Goal: Task Accomplishment & Management: Use online tool/utility

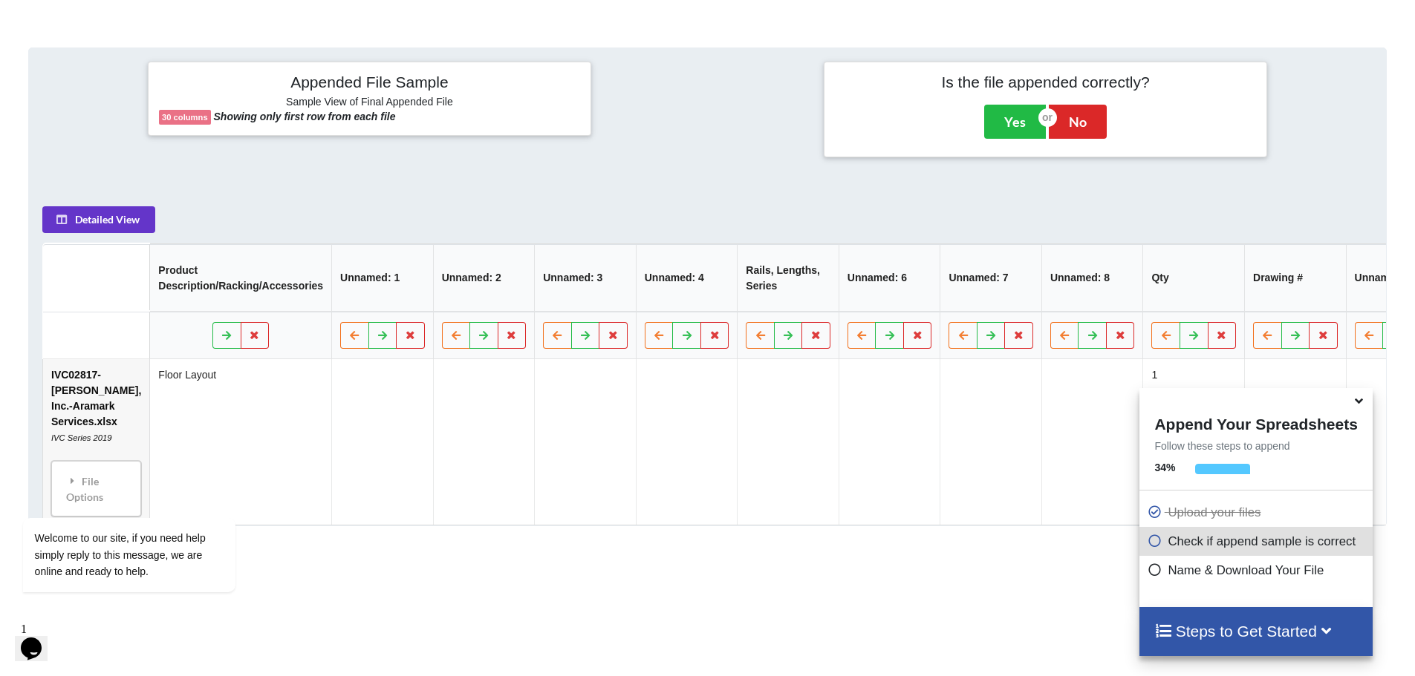
scroll to position [532, 0]
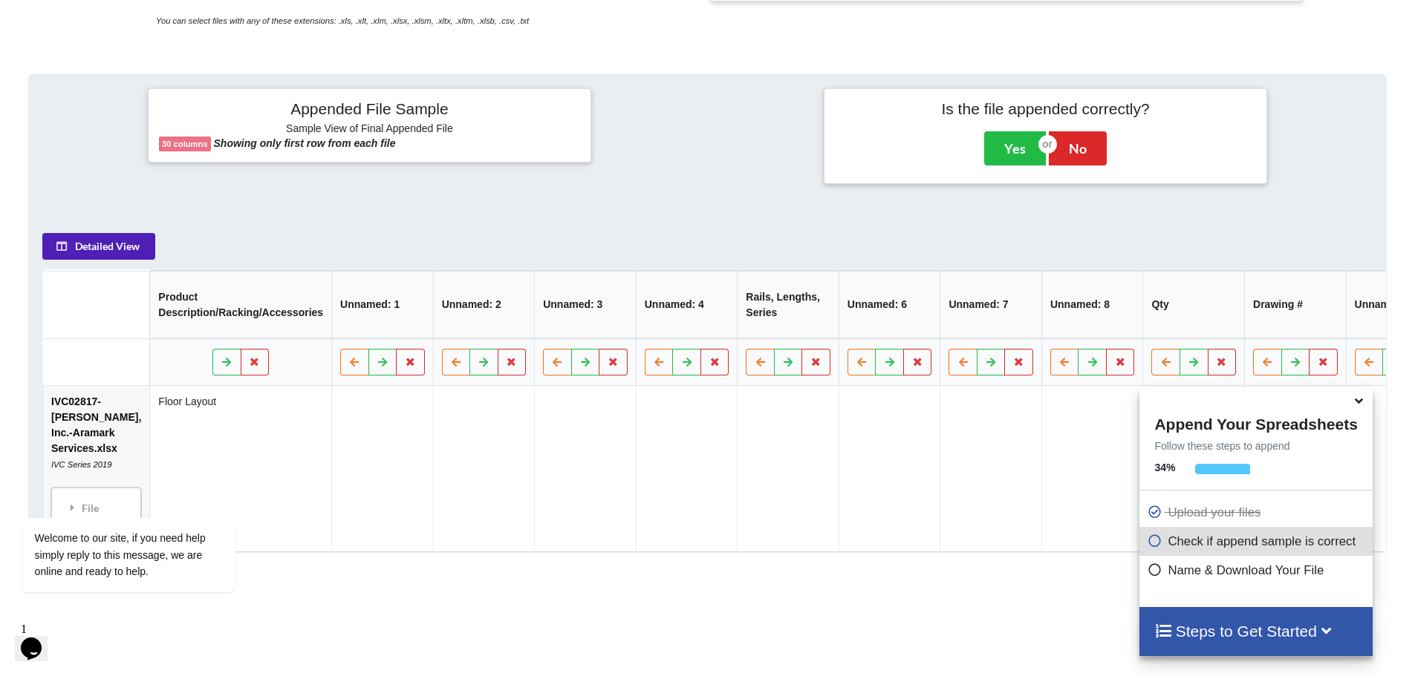
click at [125, 254] on button "Detailed View" at bounding box center [98, 246] width 113 height 27
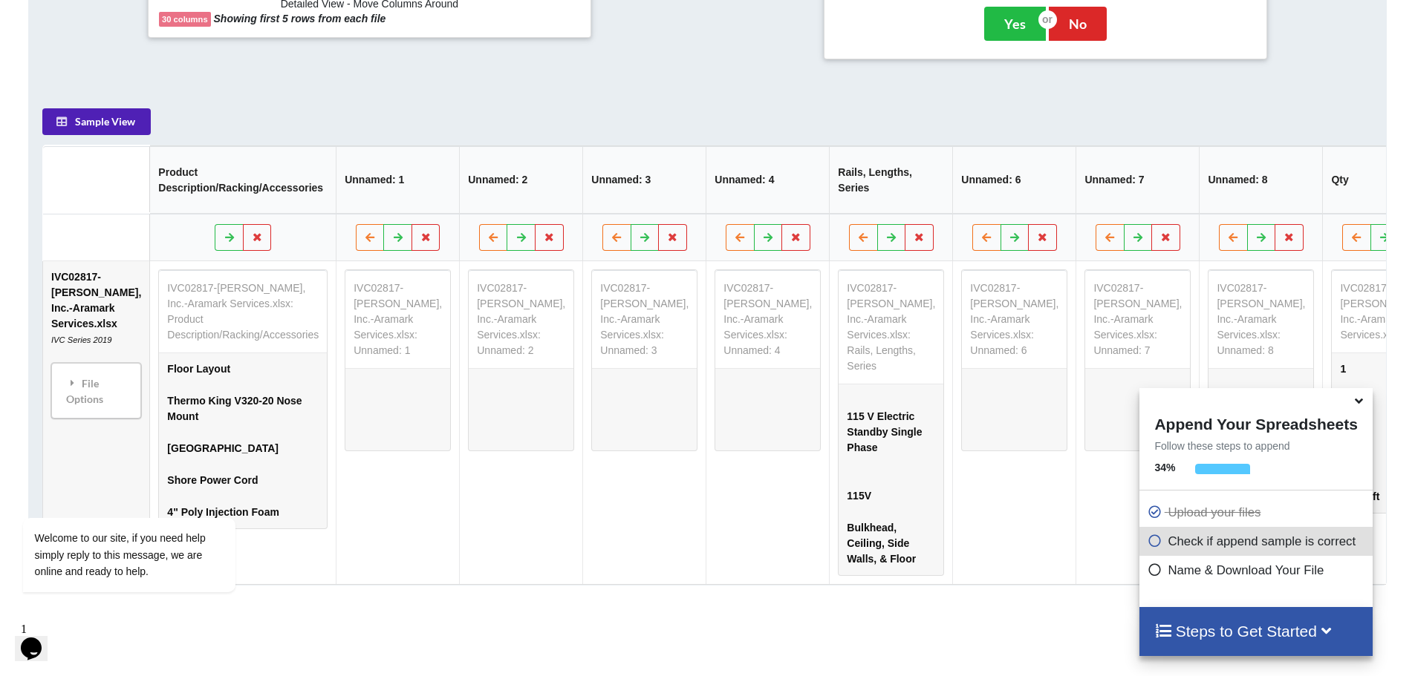
scroll to position [680, 0]
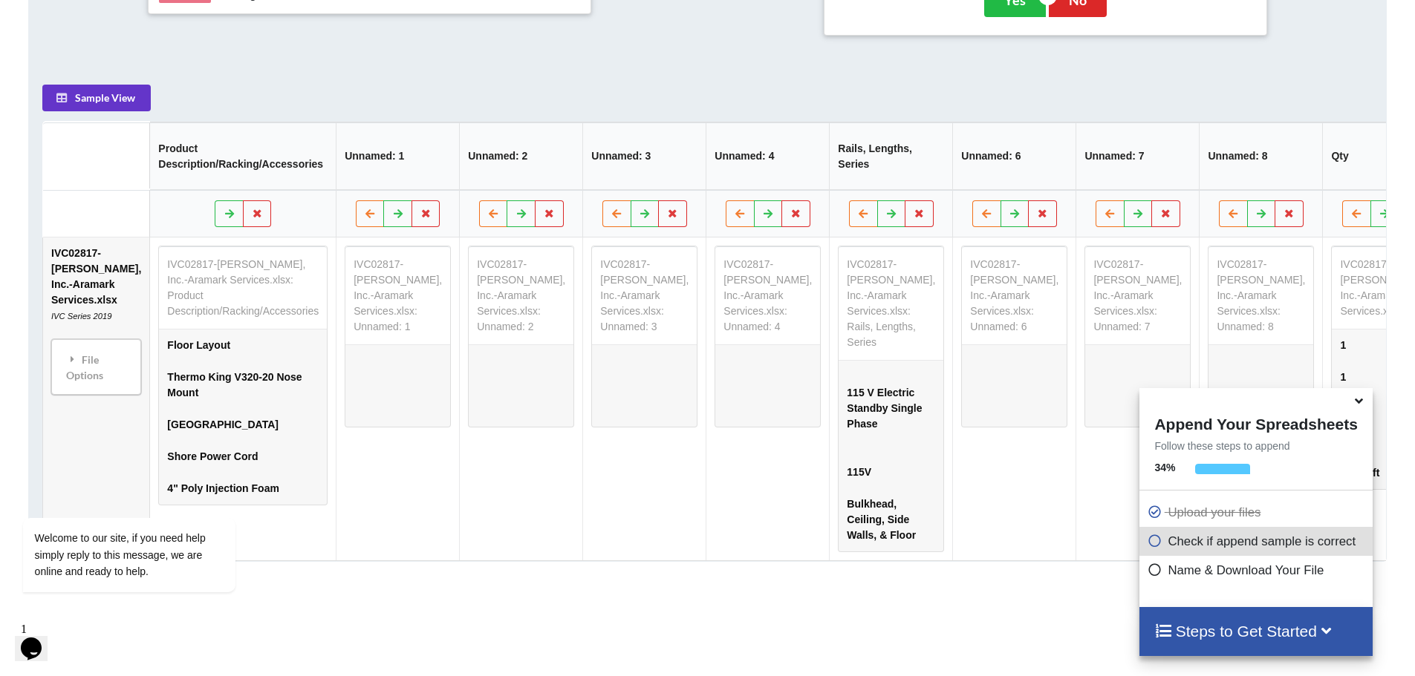
drag, startPoint x: 1062, startPoint y: 619, endPoint x: 914, endPoint y: 616, distance: 147.8
click at [914, 616] on div "Add More Files to Automatically Append with Current You can select files with a…" at bounding box center [707, 210] width 1415 height 1188
click at [1179, 631] on h4 "Steps to Get Started" at bounding box center [1255, 631] width 203 height 19
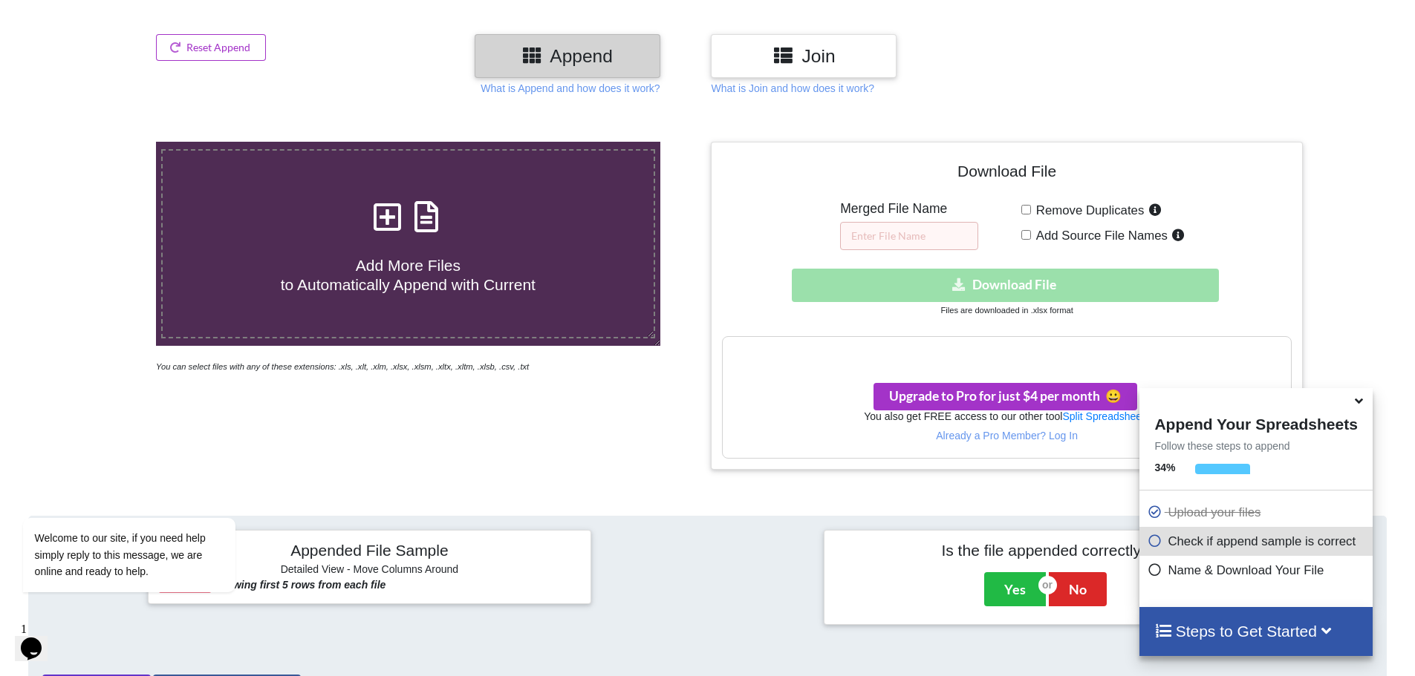
scroll to position [180, 0]
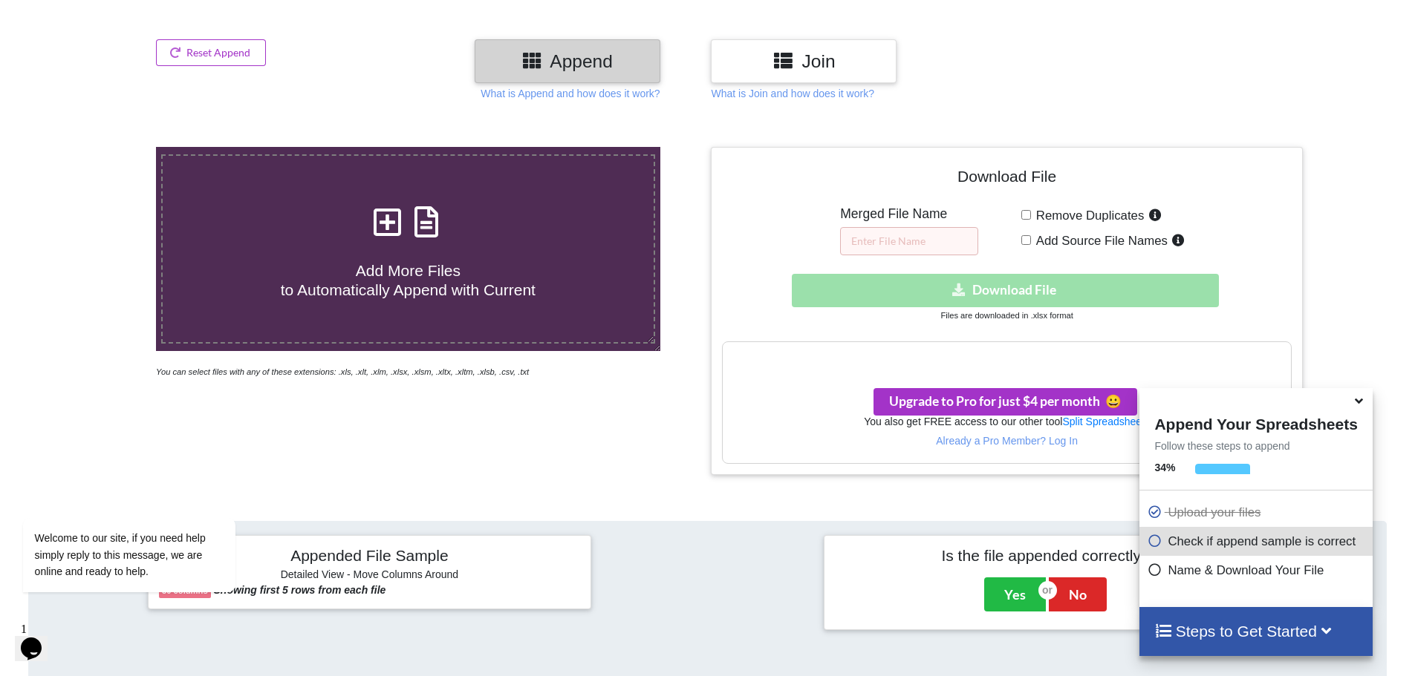
click at [970, 283] on div "Download hidden Download File" at bounding box center [1006, 290] width 569 height 33
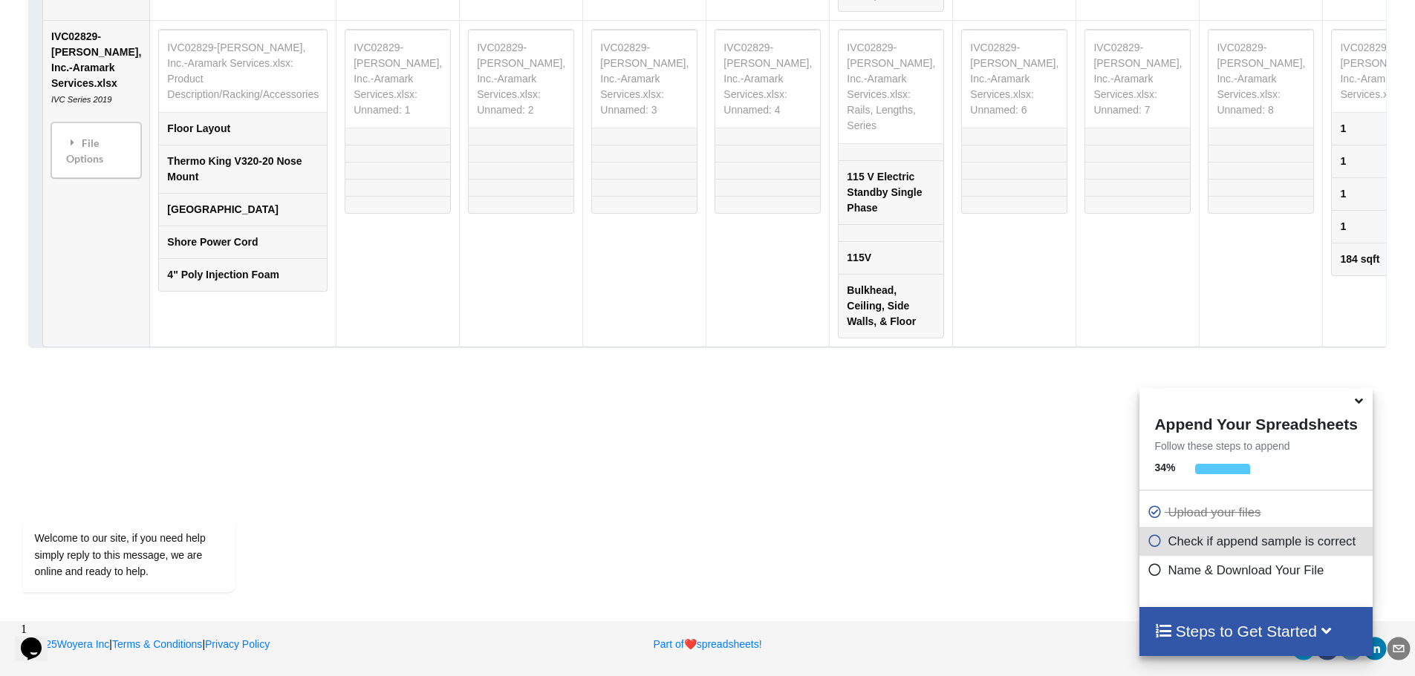
scroll to position [5119, 0]
click at [82, 139] on div "File Options" at bounding box center [96, 150] width 81 height 47
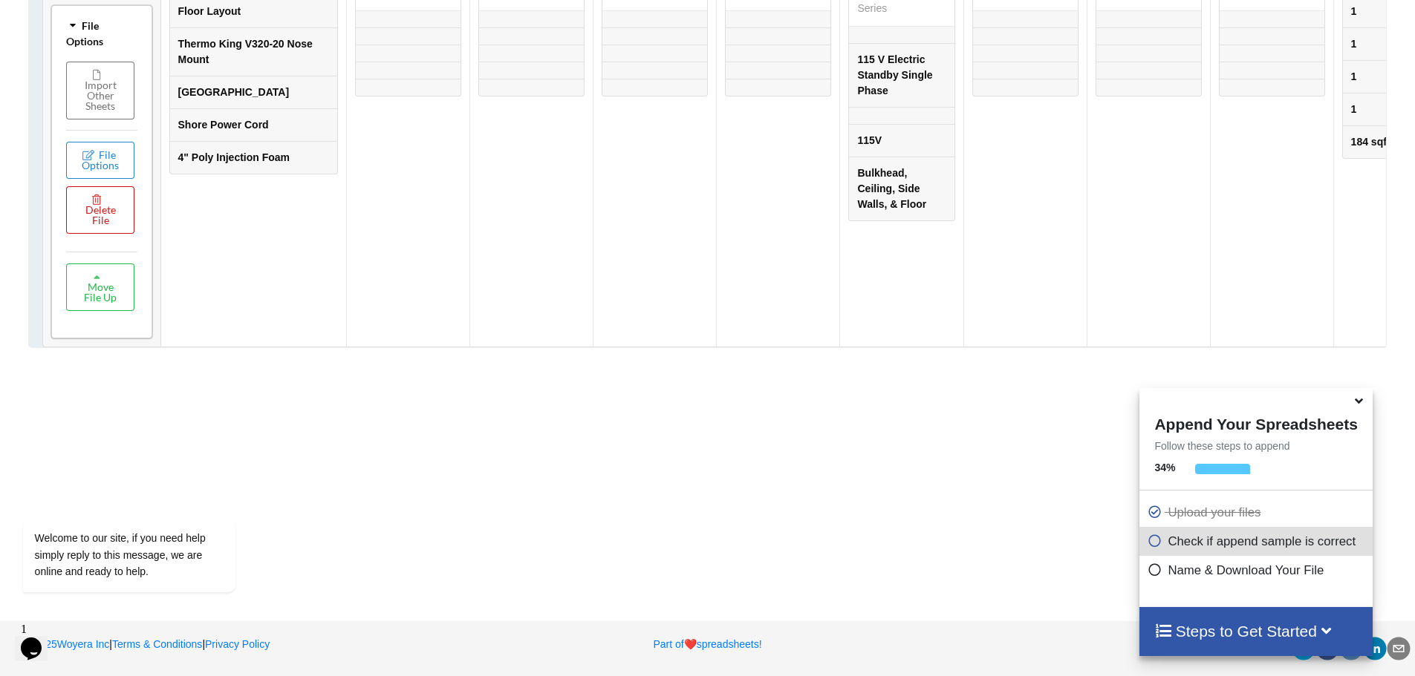
click at [99, 234] on button "Delete File" at bounding box center [100, 210] width 68 height 48
click at [151, 320] on button "Delete File" at bounding box center [157, 333] width 80 height 27
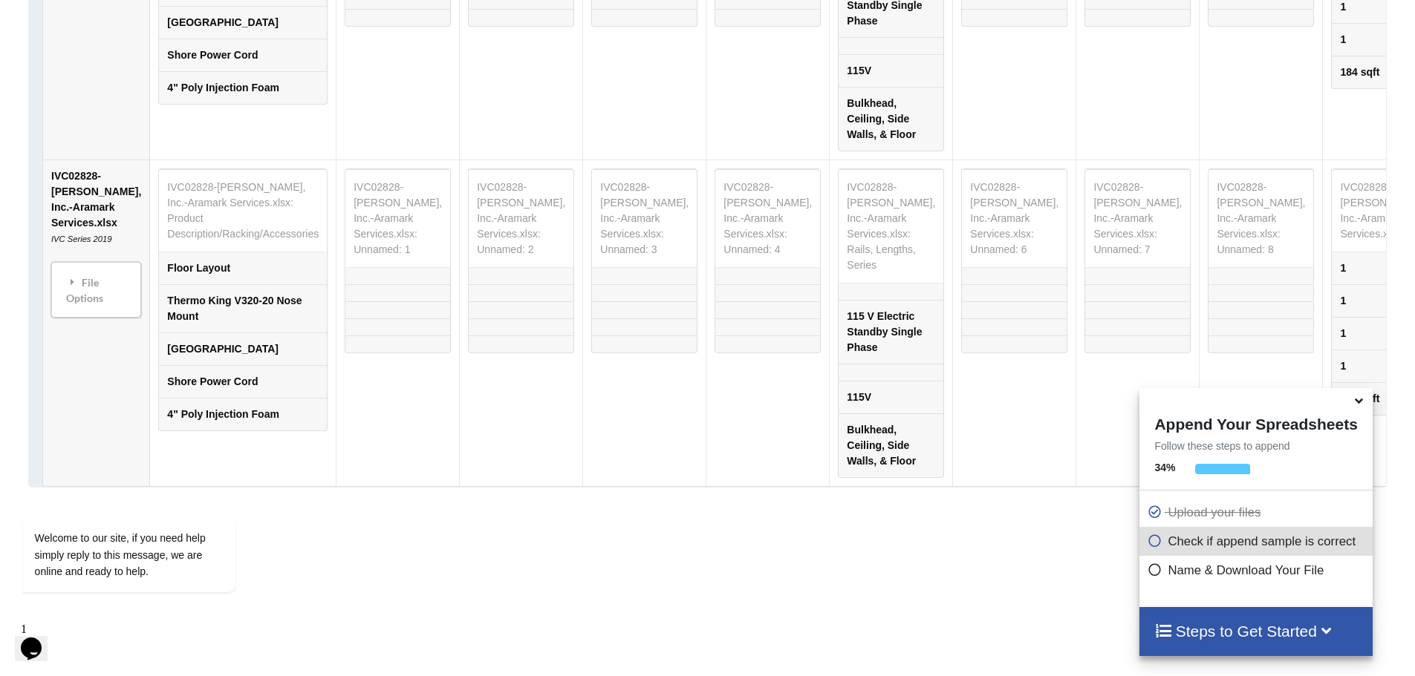
scroll to position [4702, 0]
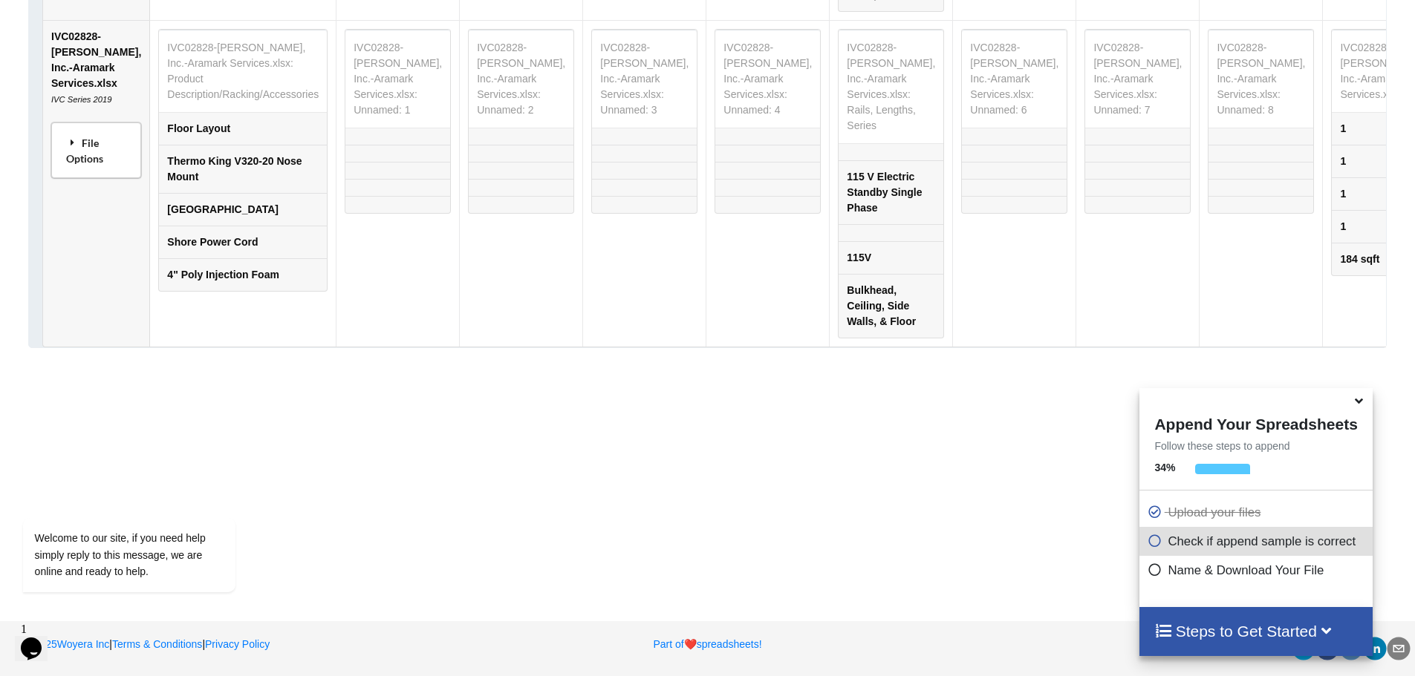
click at [97, 174] on div "File Options" at bounding box center [96, 150] width 81 height 47
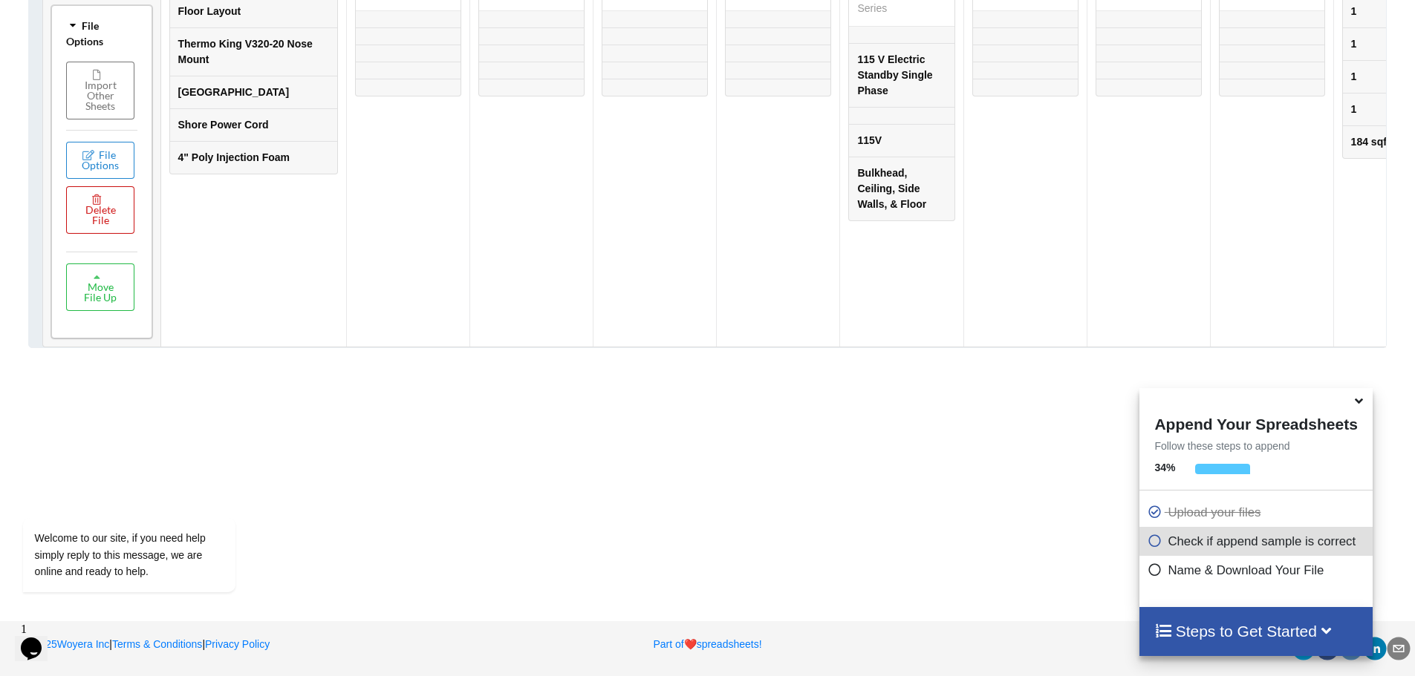
click at [97, 234] on button "Delete File" at bounding box center [100, 210] width 68 height 48
click at [181, 319] on button "Delete File" at bounding box center [157, 317] width 80 height 27
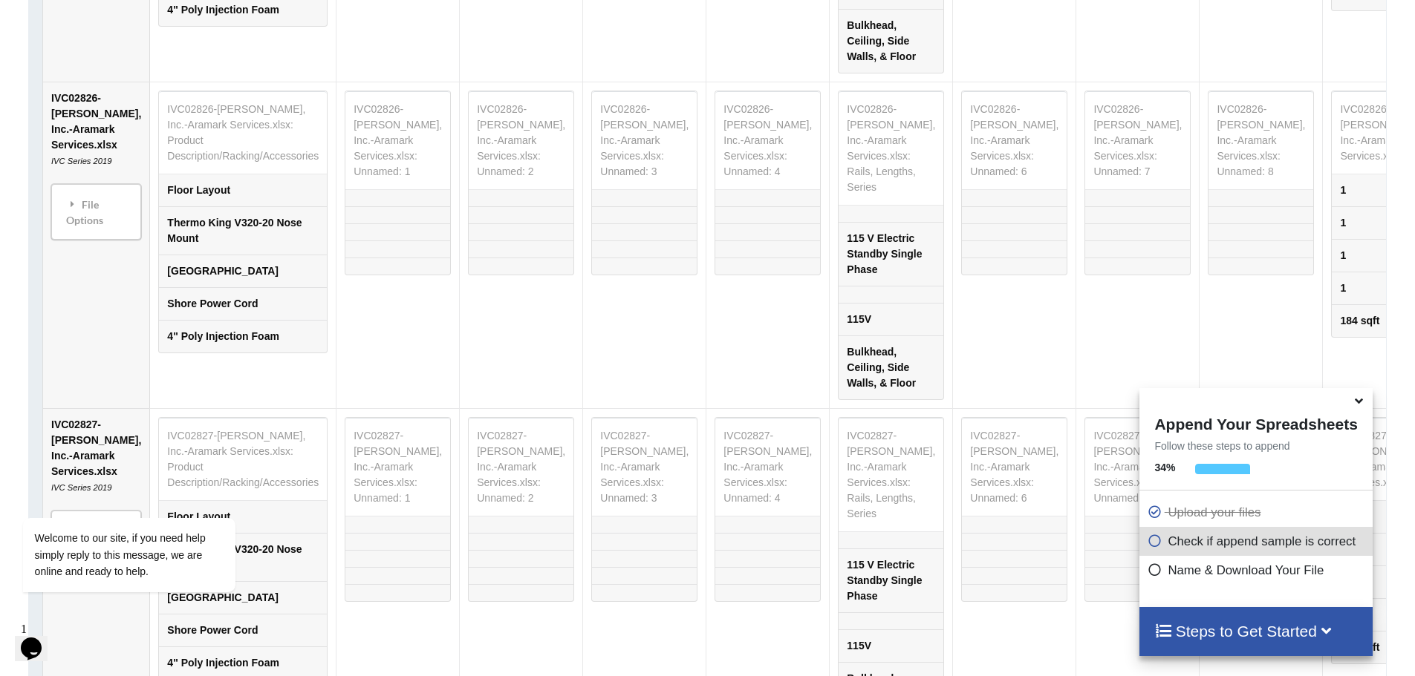
scroll to position [4114, 0]
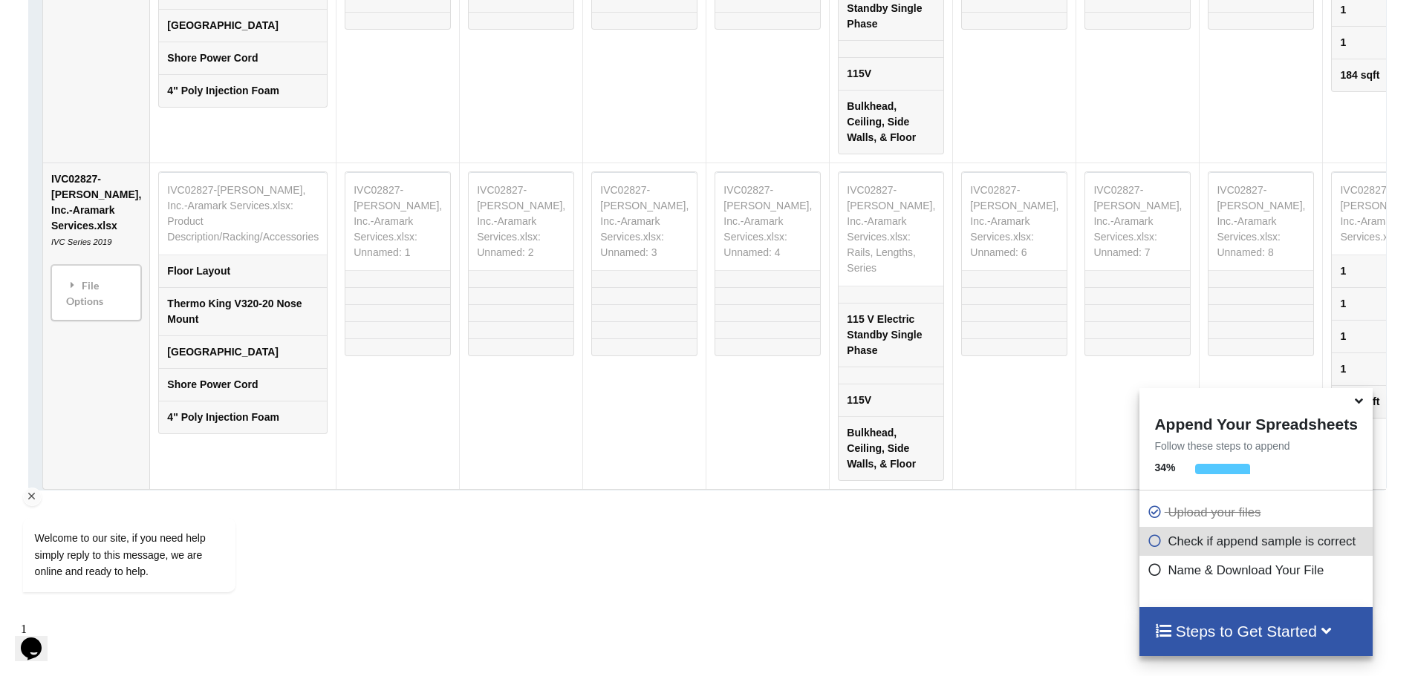
click at [86, 449] on div "Welcome to our site, if you need help simply reply to this message, we are onli…" at bounding box center [148, 494] width 267 height 226
click at [74, 449] on div "Welcome to our site, if you need help simply reply to this message, we are onli…" at bounding box center [148, 494] width 267 height 226
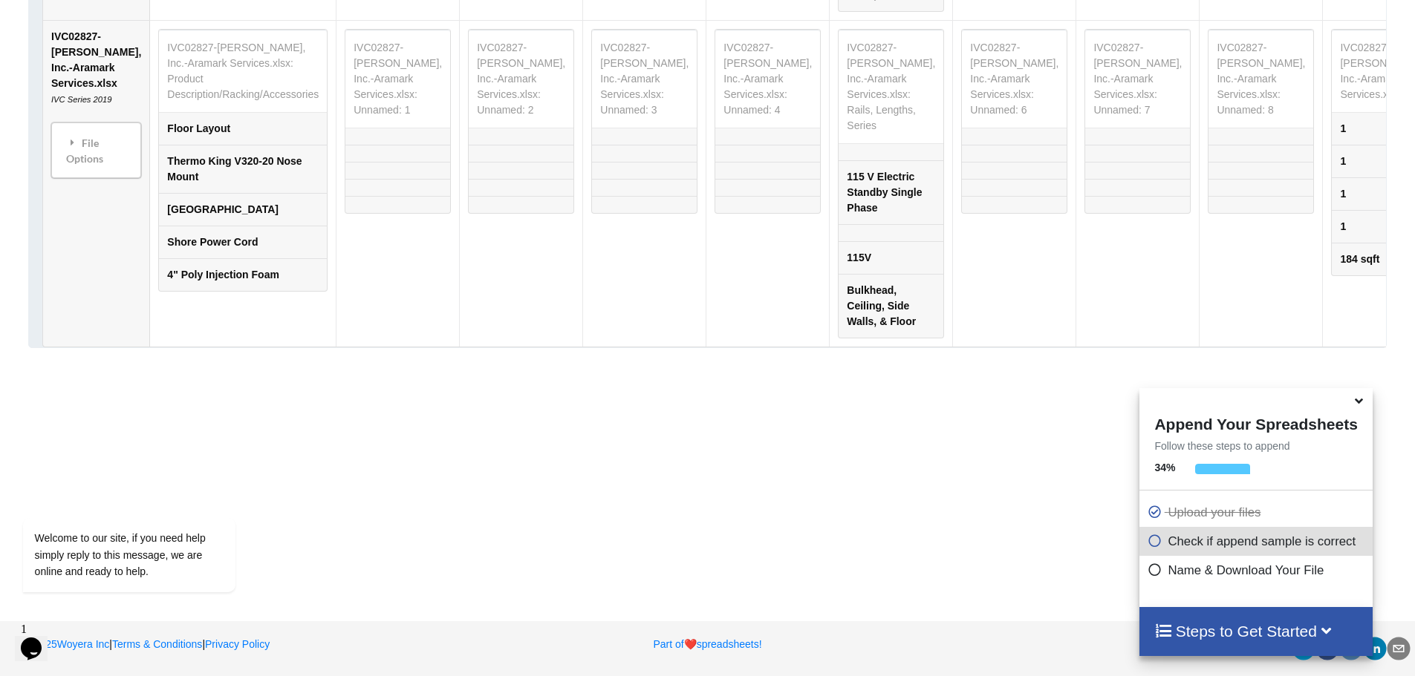
scroll to position [4411, 0]
click at [85, 157] on div "File Options" at bounding box center [96, 150] width 81 height 47
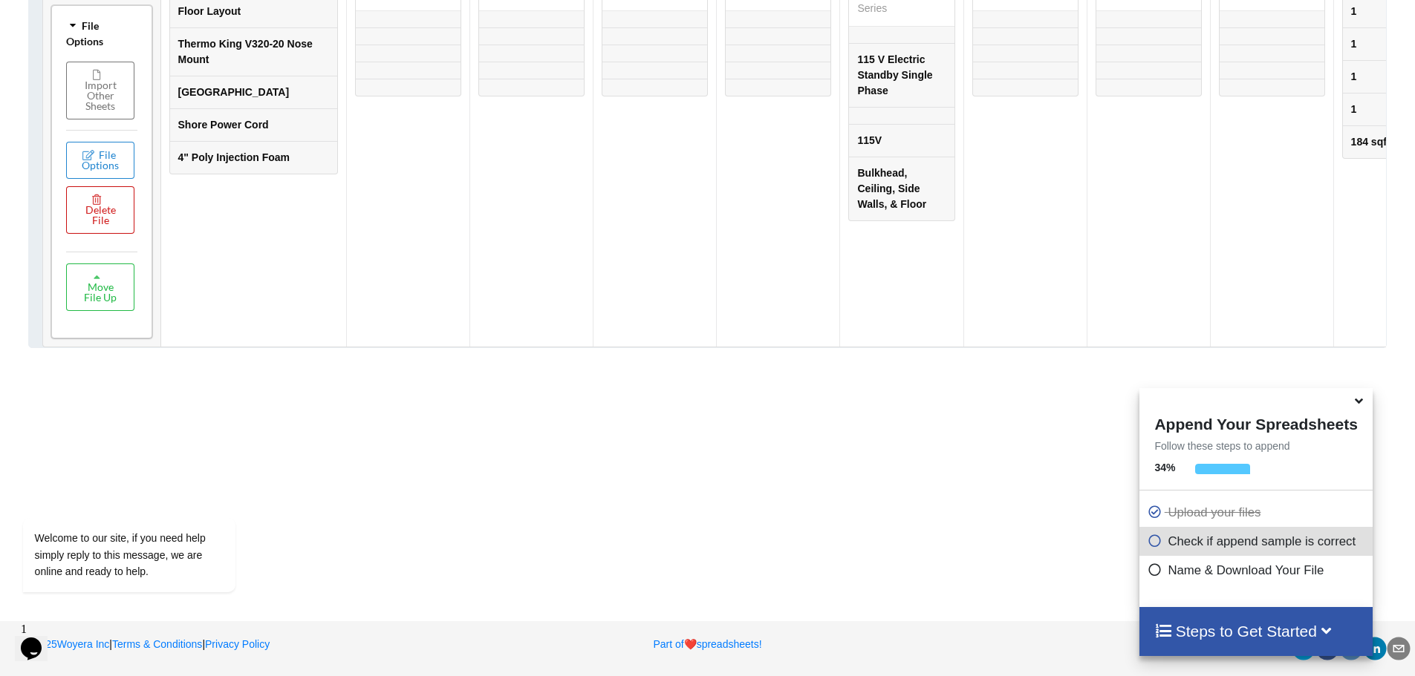
click at [93, 203] on icon at bounding box center [97, 199] width 13 height 9
click at [166, 289] on button "Delete File" at bounding box center [157, 302] width 80 height 27
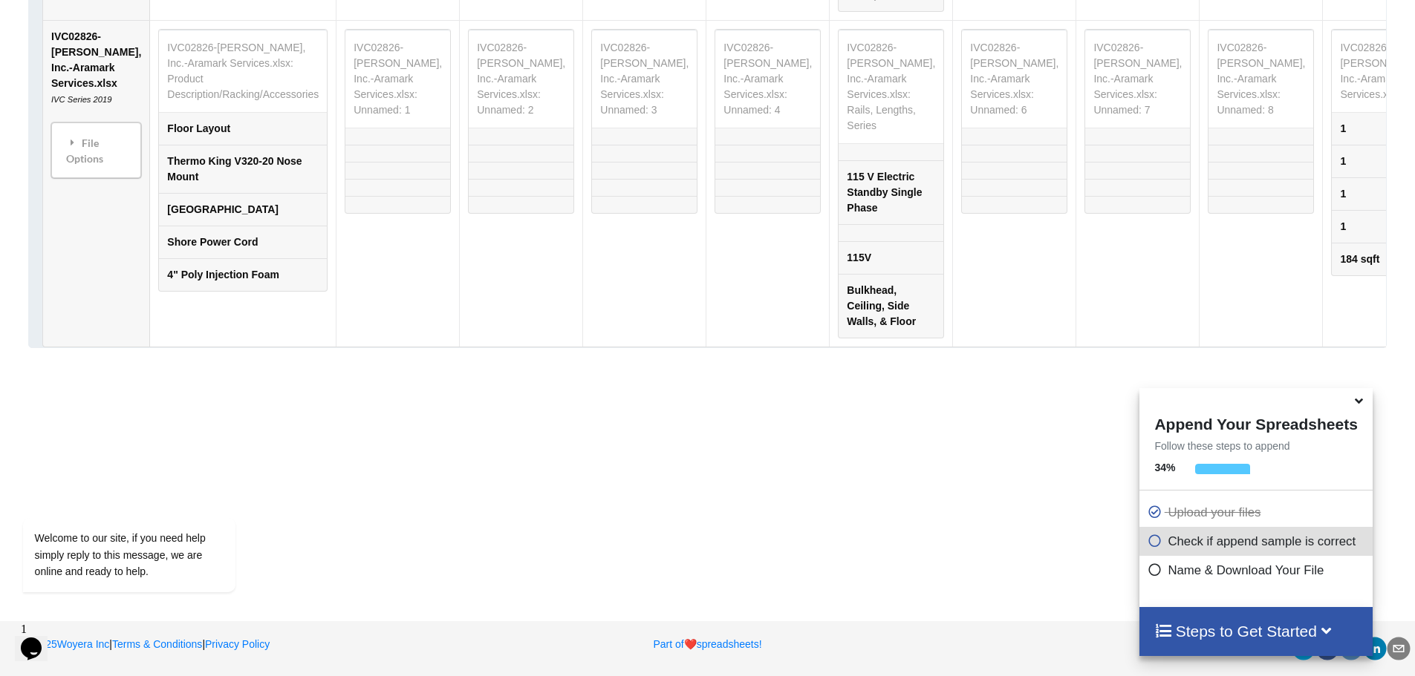
scroll to position [3944, 0]
click at [89, 174] on div "File Options" at bounding box center [96, 150] width 81 height 47
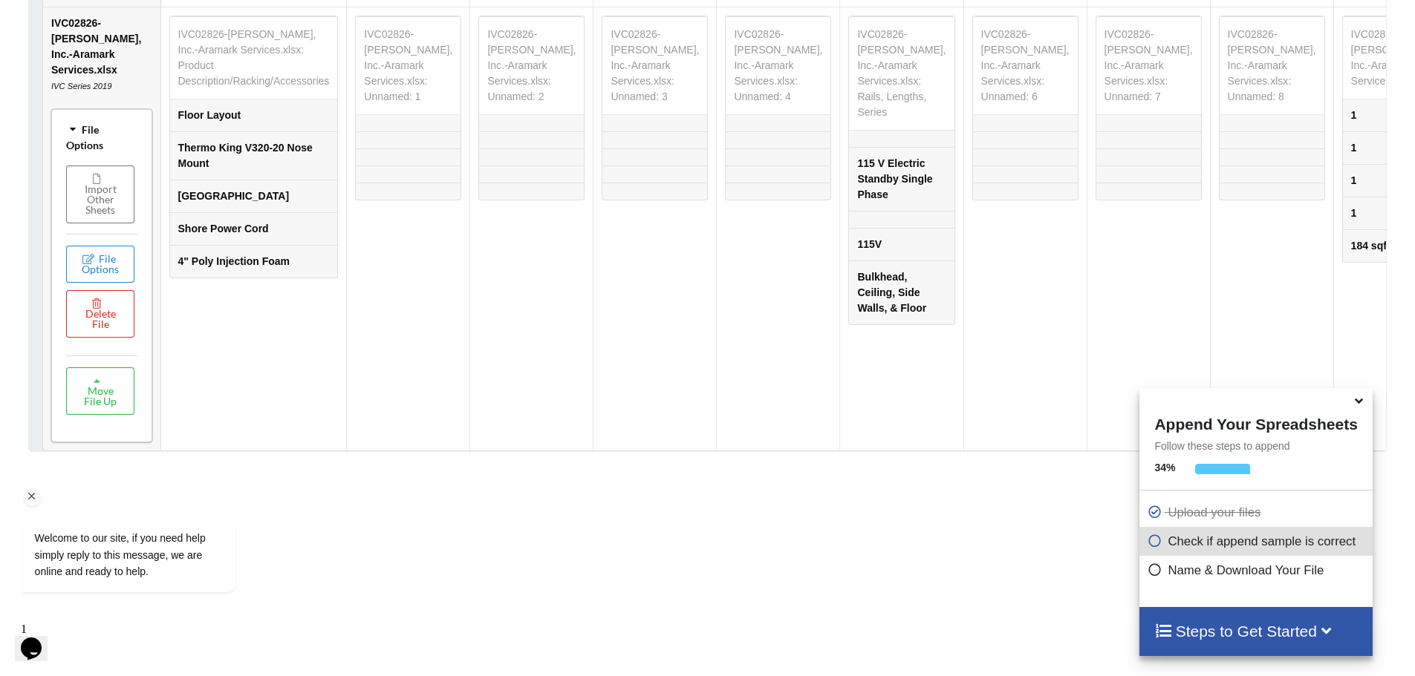
click at [101, 434] on div "Welcome to our site, if you need help simply reply to this message, we are onli…" at bounding box center [148, 494] width 267 height 226
click at [109, 446] on div "Welcome to our site, if you need help simply reply to this message, we are onli…" at bounding box center [148, 494] width 267 height 226
click at [100, 433] on div "Welcome to our site, if you need help simply reply to this message, we are onli…" at bounding box center [148, 494] width 267 height 226
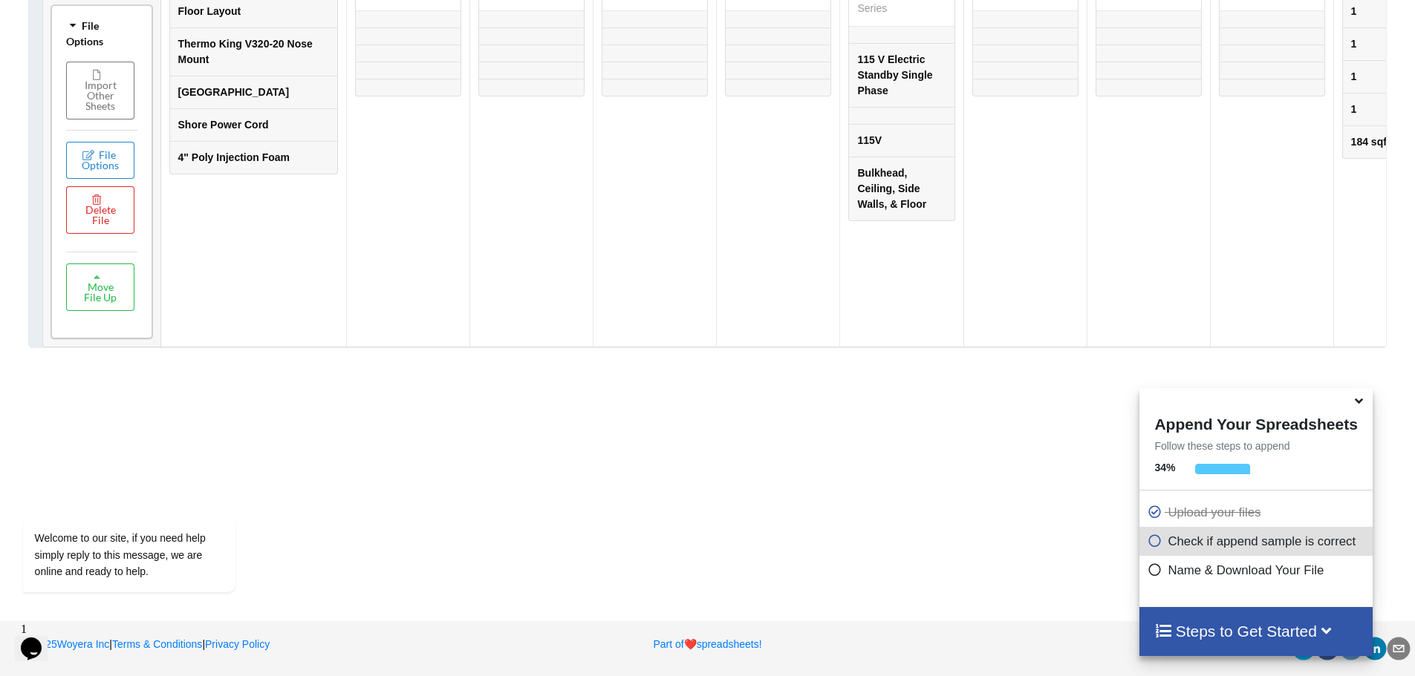
scroll to position [4178, 0]
click at [94, 203] on icon at bounding box center [97, 199] width 13 height 9
click at [146, 273] on button "Delete File" at bounding box center [157, 286] width 80 height 27
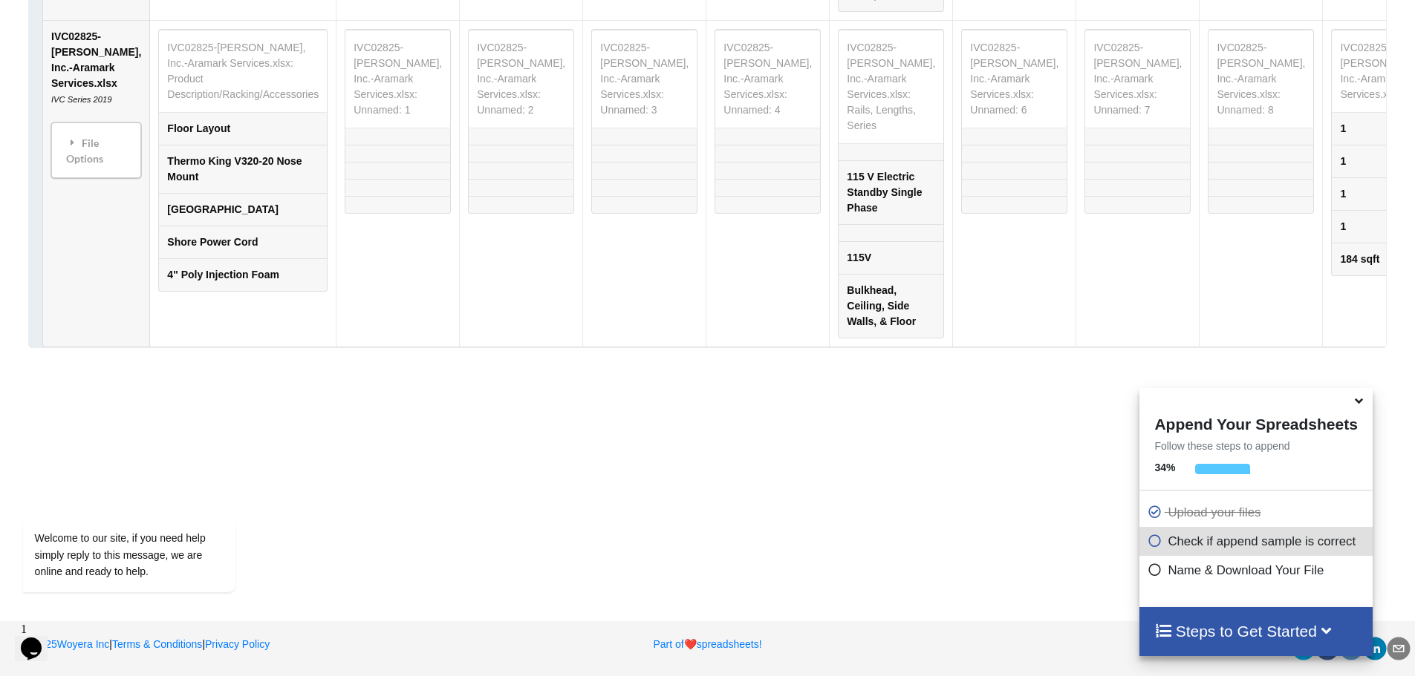
scroll to position [3750, 0]
click at [95, 137] on div "File Options" at bounding box center [96, 150] width 81 height 47
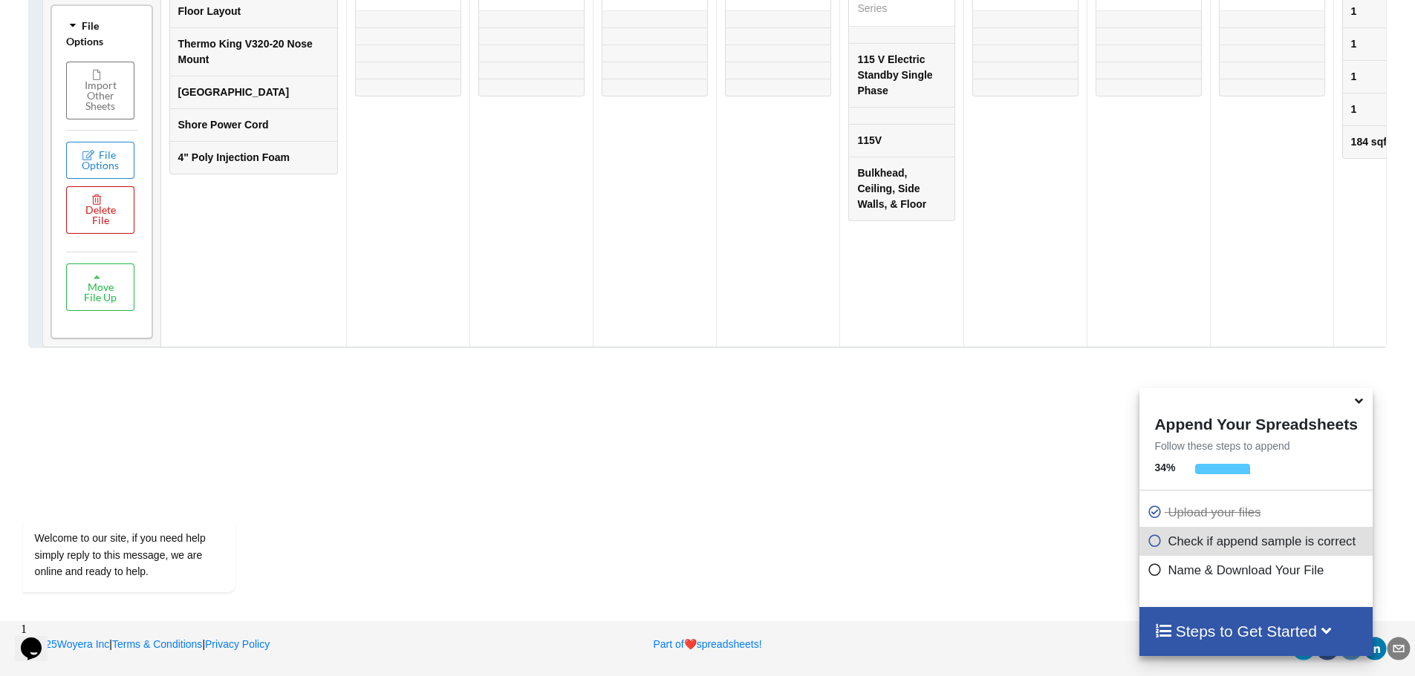
click at [108, 234] on button "Delete File" at bounding box center [100, 210] width 68 height 48
click at [144, 258] on button "Delete File" at bounding box center [157, 271] width 80 height 27
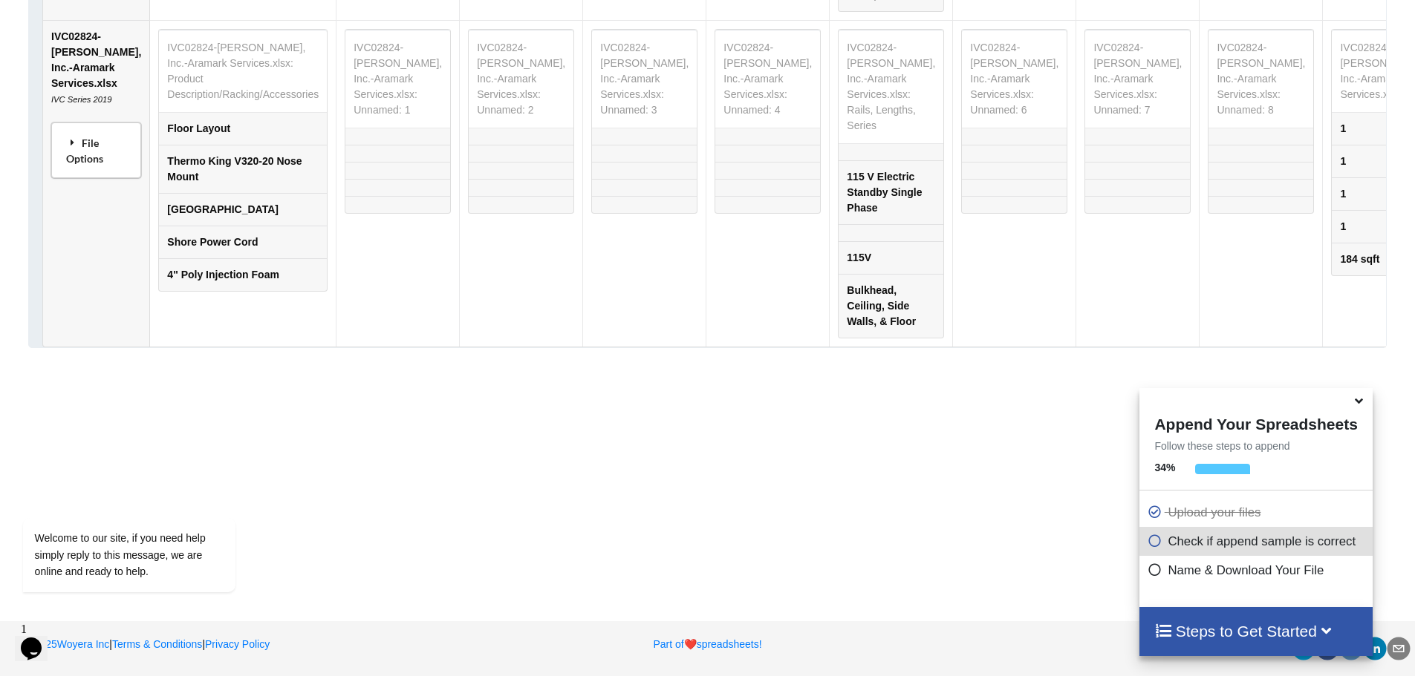
click at [87, 142] on div "File Options" at bounding box center [96, 150] width 81 height 47
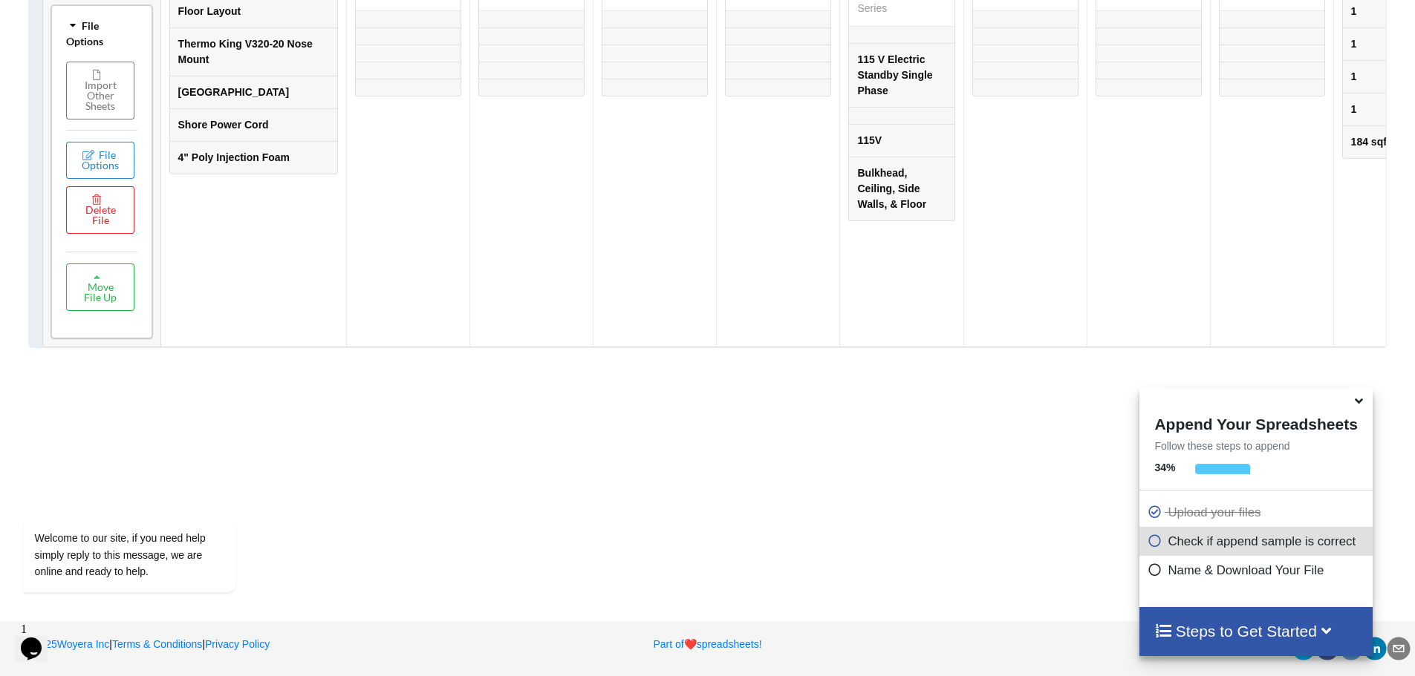
scroll to position [3399, 0]
click at [100, 215] on button "Delete File" at bounding box center [100, 210] width 68 height 48
click at [166, 244] on button "Delete File" at bounding box center [157, 257] width 80 height 27
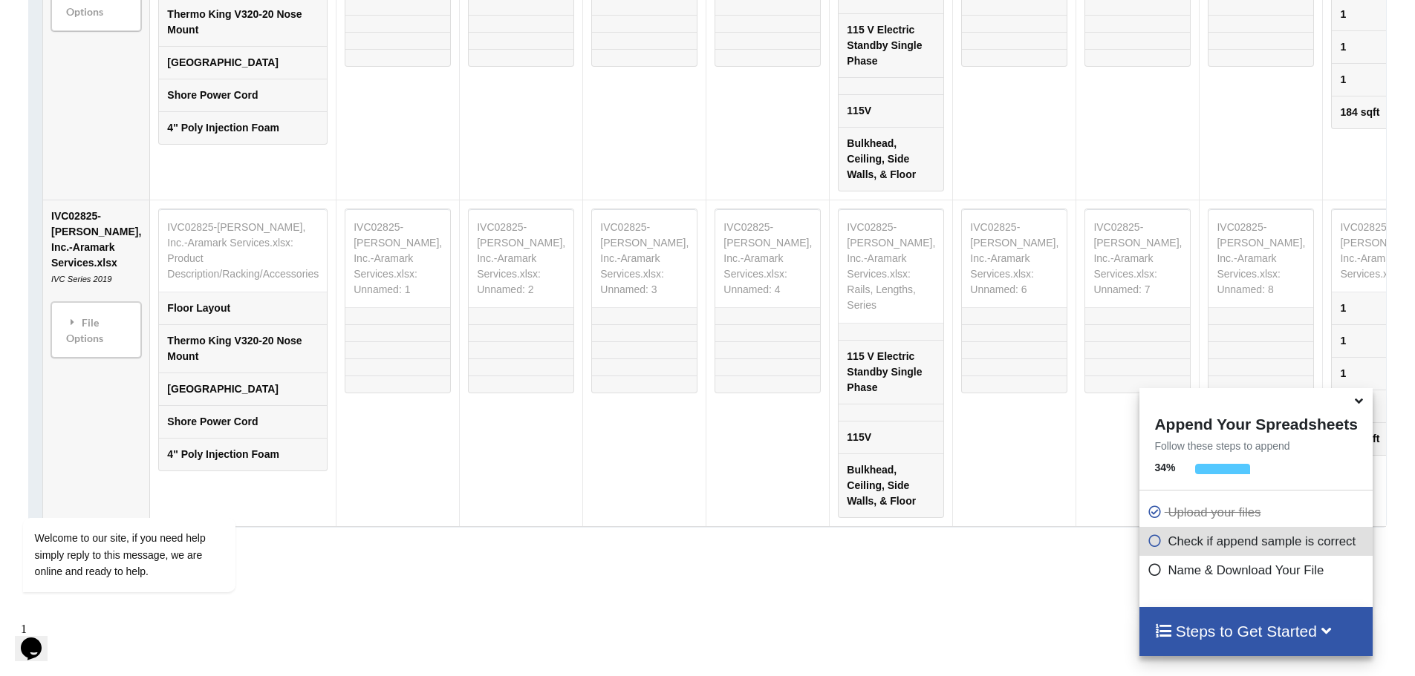
scroll to position [3745, 0]
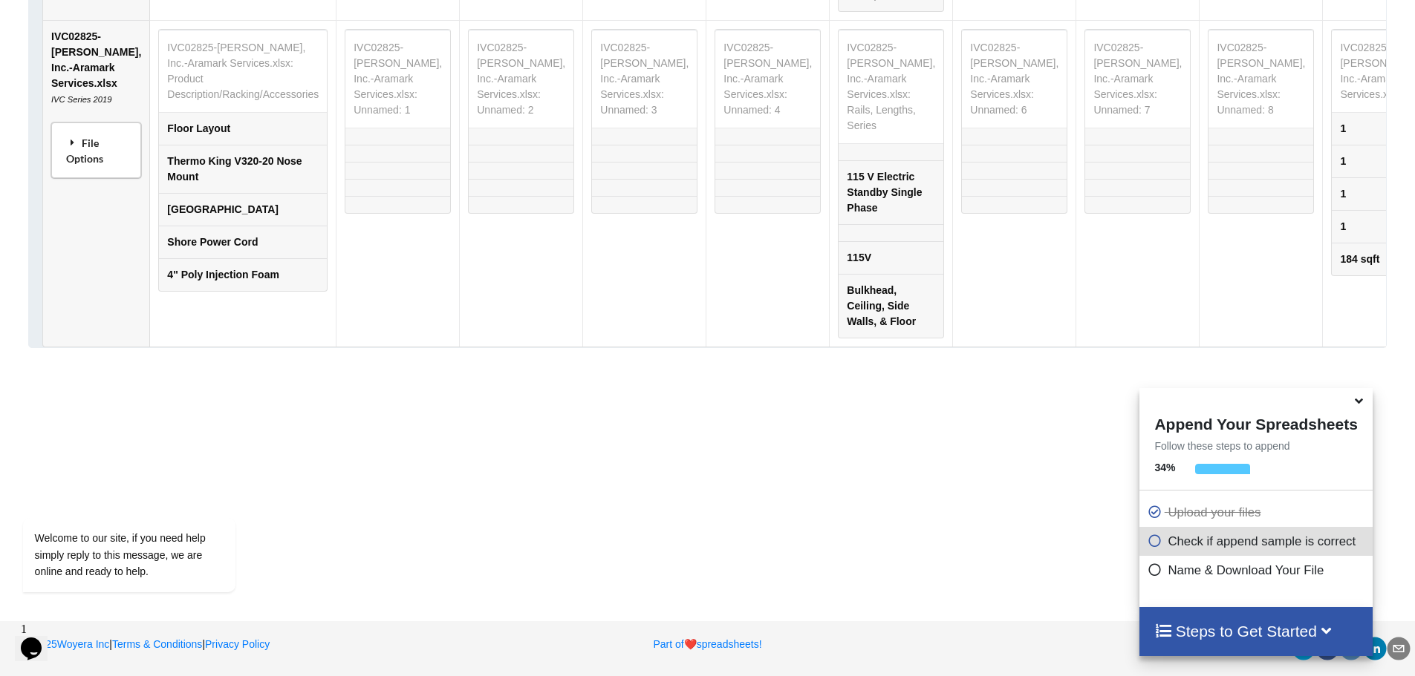
click at [78, 144] on div "File Options" at bounding box center [96, 150] width 81 height 47
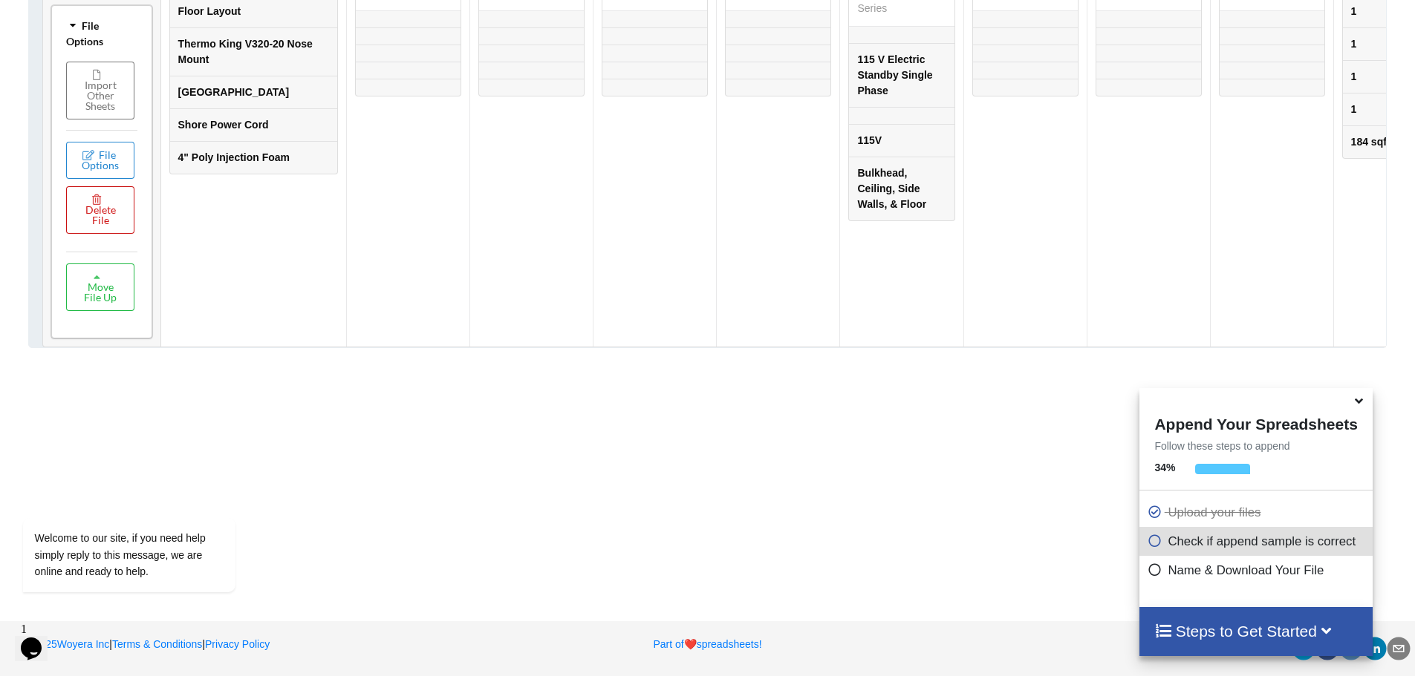
click at [111, 234] on button "Delete File" at bounding box center [100, 210] width 68 height 48
click at [150, 258] on button "Delete File" at bounding box center [157, 271] width 80 height 27
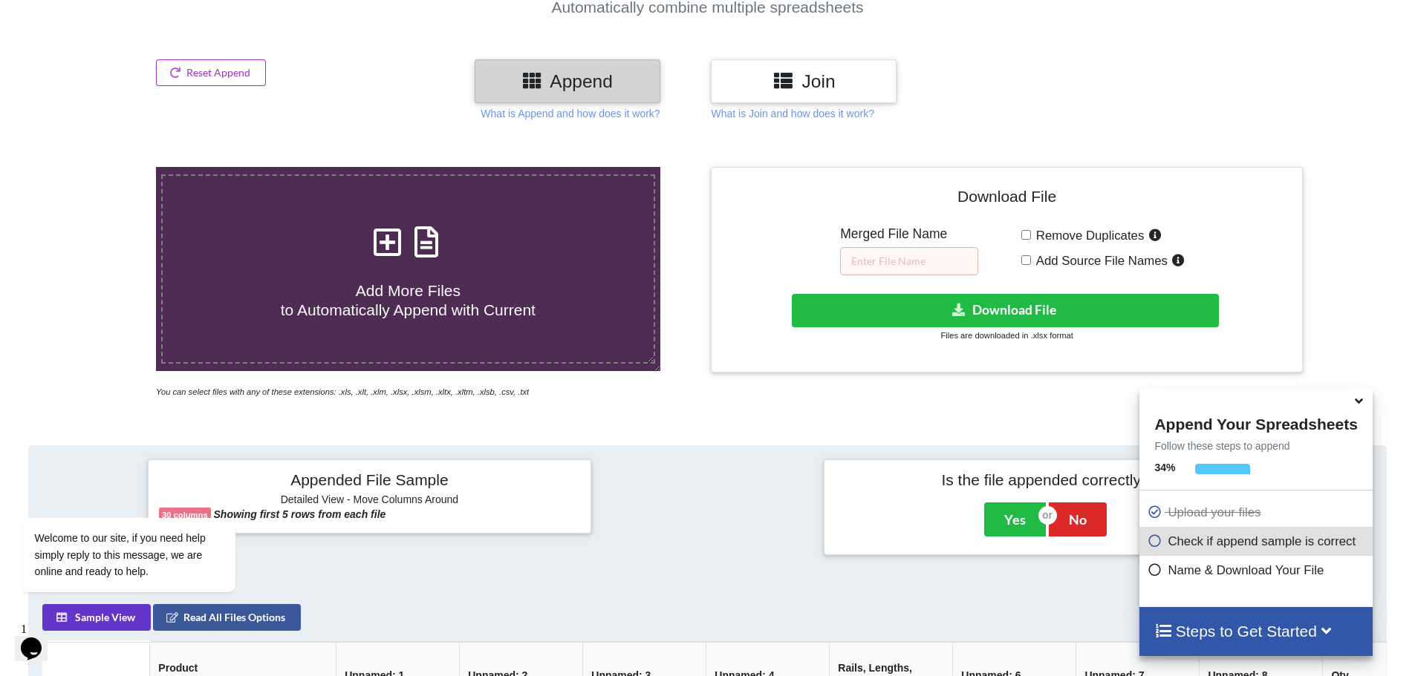
scroll to position [195, 0]
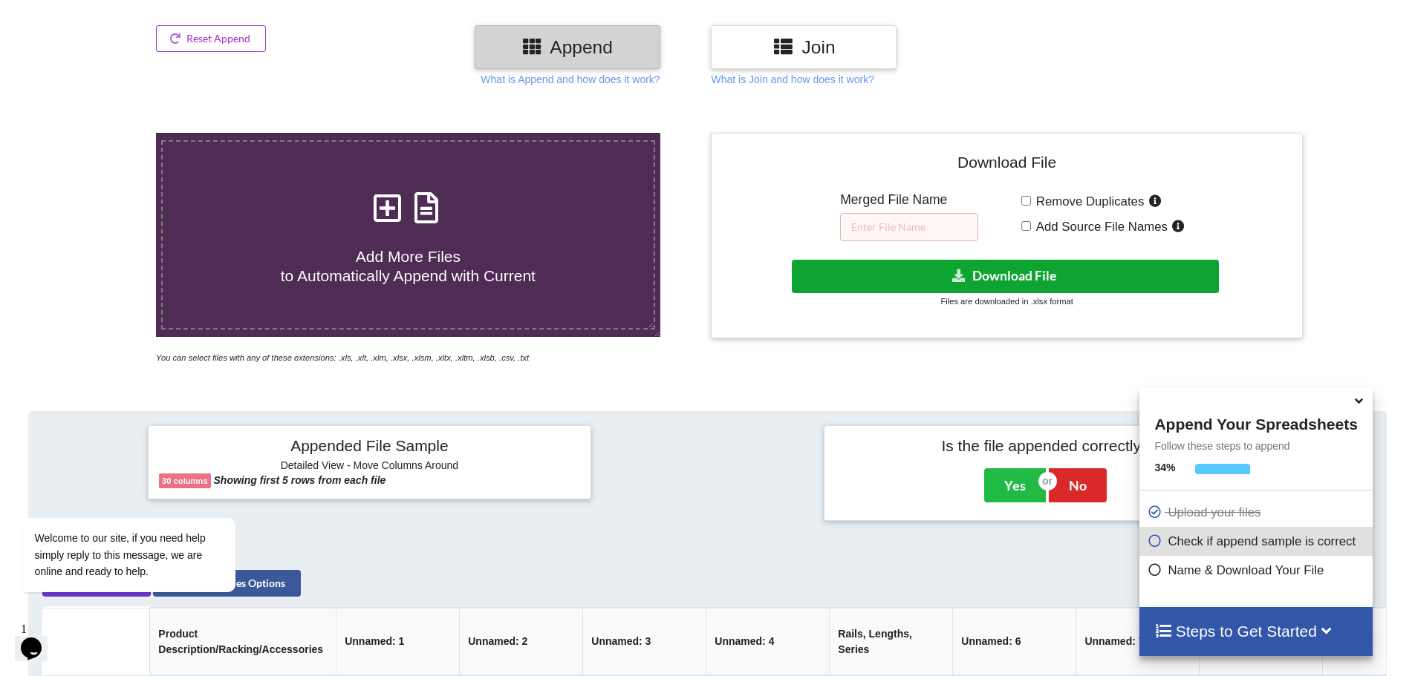
click at [1014, 273] on button "Download File" at bounding box center [1005, 276] width 427 height 33
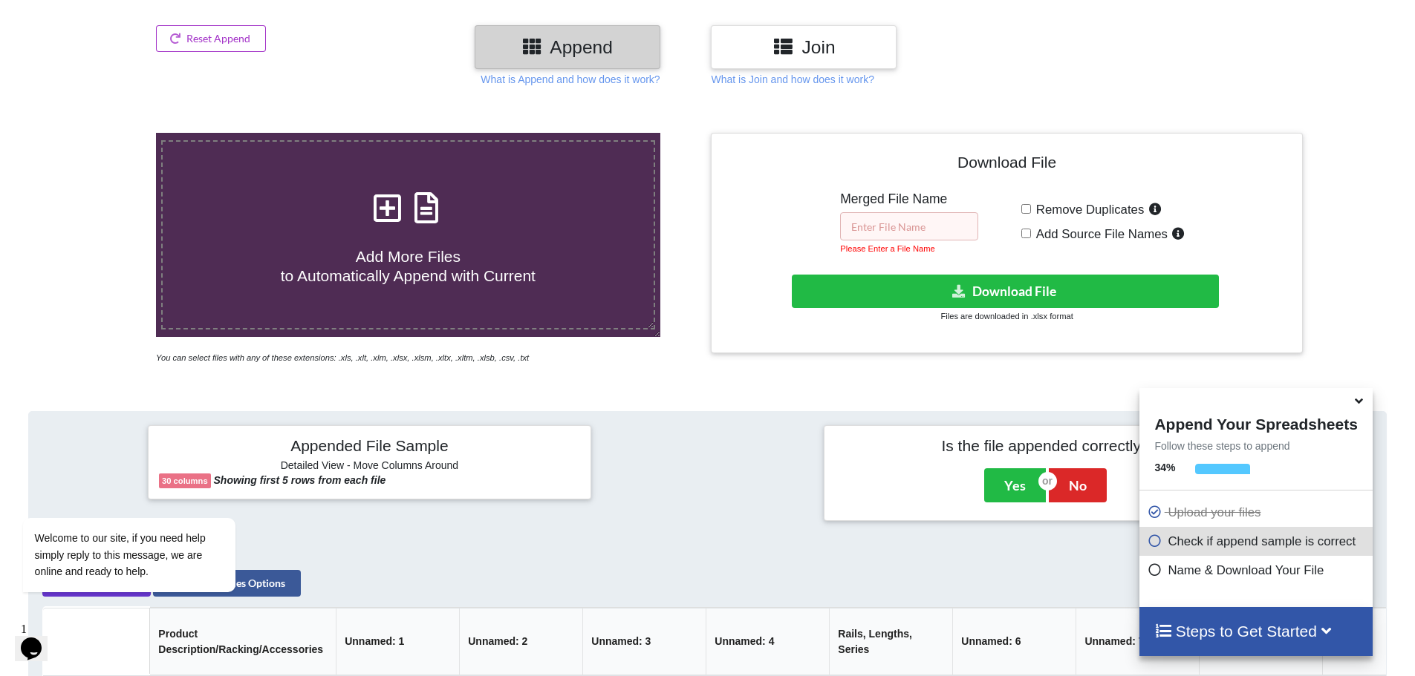
click at [886, 220] on input "text" at bounding box center [909, 226] width 138 height 28
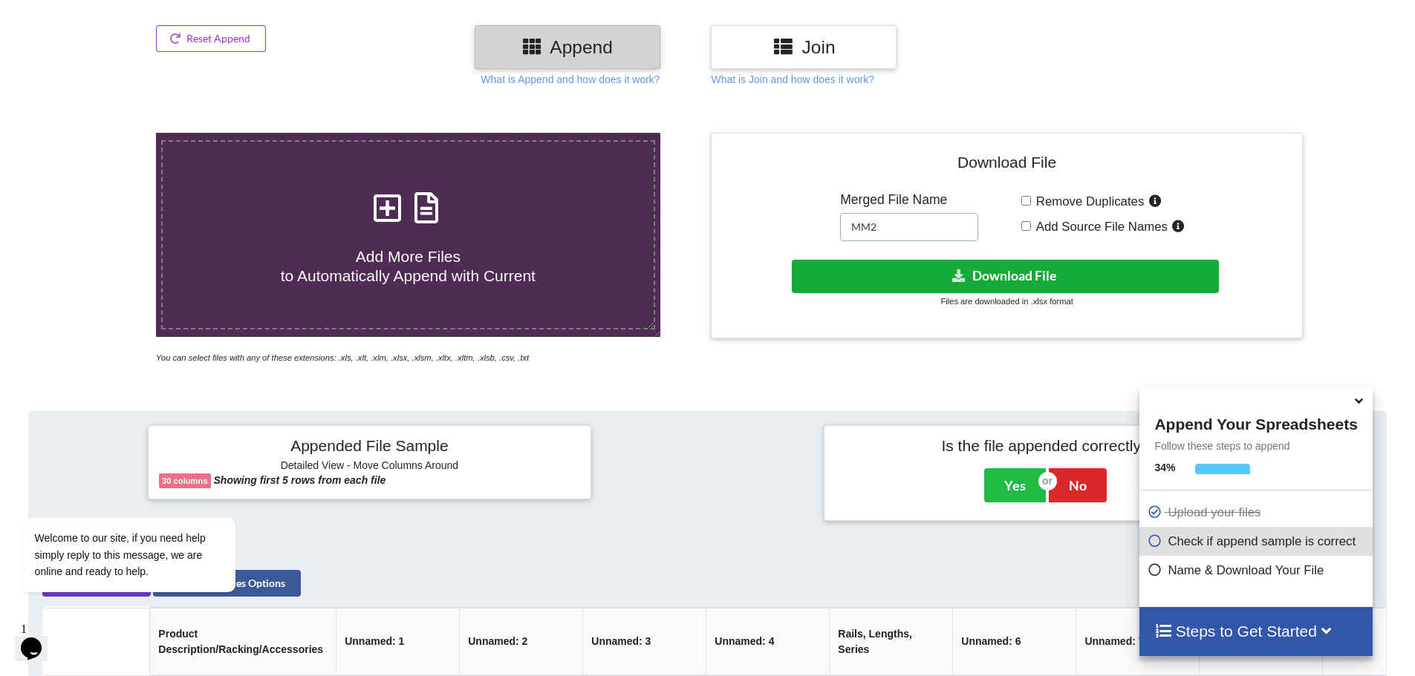
type input "MM2"
click at [1017, 273] on button "Download File" at bounding box center [1005, 276] width 427 height 33
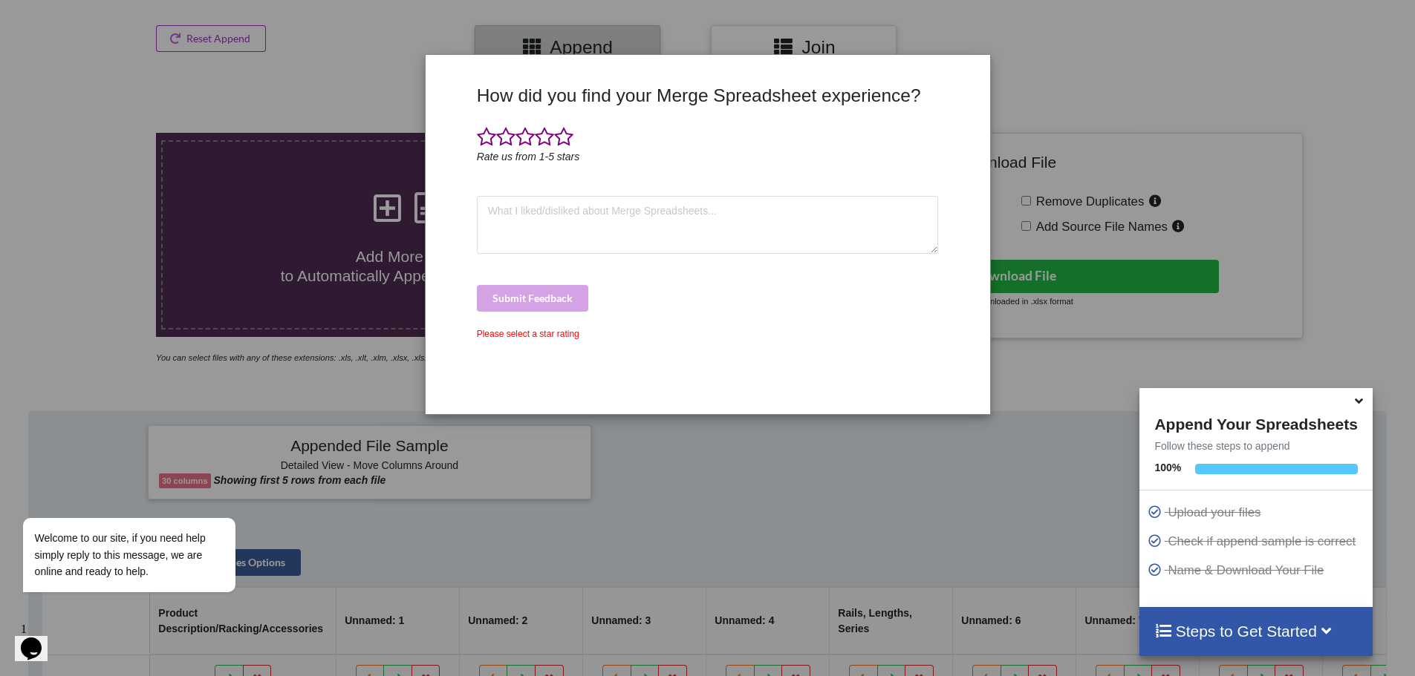
click at [1207, 112] on div "How did you find your Merge Spreadsheet experience? Rate us from 1-5 stars Subm…" at bounding box center [707, 338] width 1415 height 676
